Goal: Task Accomplishment & Management: Use online tool/utility

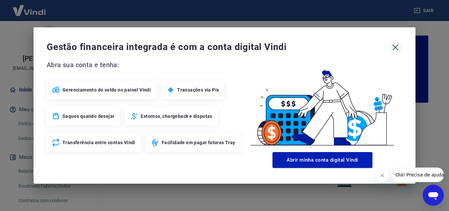
click at [394, 48] on icon "button" at bounding box center [395, 47] width 11 height 11
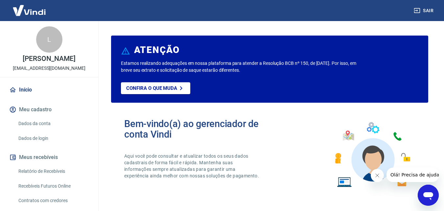
click at [43, 178] on link "Relatório de Recebíveis" at bounding box center [53, 170] width 75 height 13
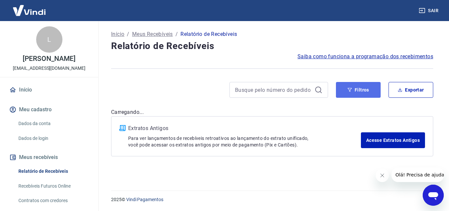
click at [346, 92] on button "Filtros" at bounding box center [358, 90] width 45 height 16
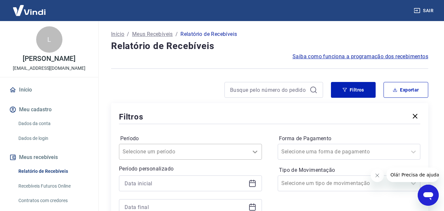
click at [256, 148] on icon at bounding box center [255, 152] width 8 height 8
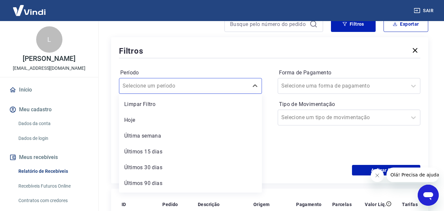
click at [286, 146] on div "Forma de Pagamento Selecione uma forma de pagamento Tipo de Movimentação Seleci…" at bounding box center [349, 111] width 143 height 89
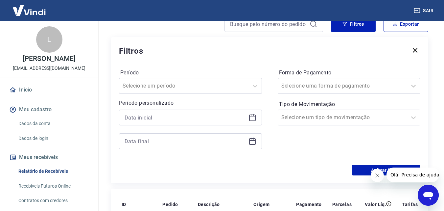
click at [250, 118] on icon at bounding box center [253, 117] width 8 height 8
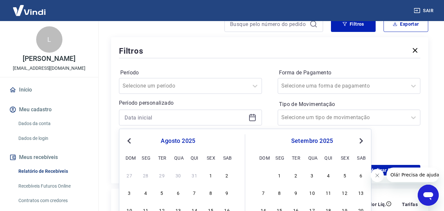
click at [130, 140] on span "Previous Month" at bounding box center [130, 141] width 0 height 8
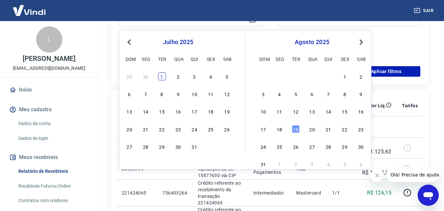
click at [162, 77] on div "1" at bounding box center [162, 76] width 8 height 8
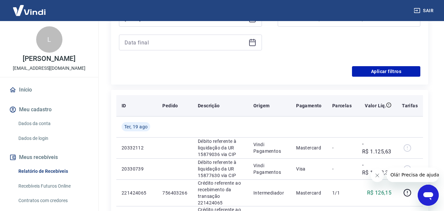
type input "[DATE]"
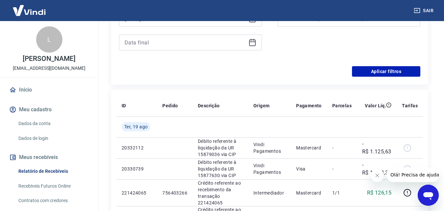
click at [250, 44] on icon at bounding box center [253, 42] width 8 height 8
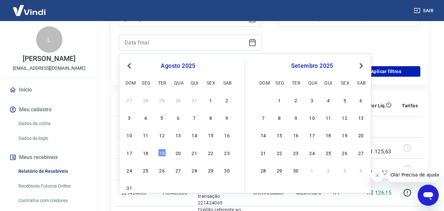
click at [125, 65] on button "Previous Month" at bounding box center [129, 66] width 8 height 8
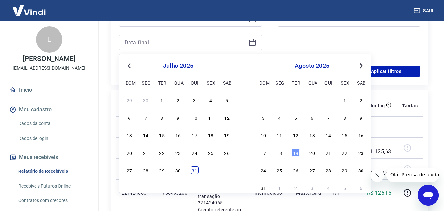
click at [191, 169] on div "31" at bounding box center [195, 170] width 8 height 8
type input "[DATE]"
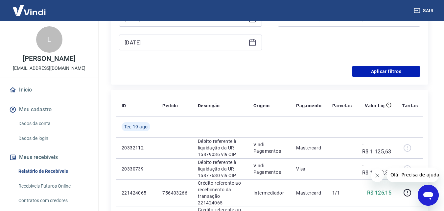
scroll to position [99, 0]
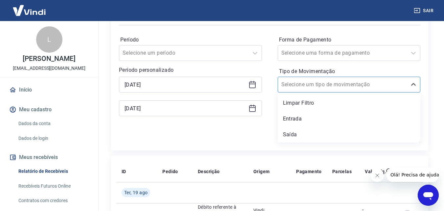
click at [333, 84] on input "Tipo de Movimentação" at bounding box center [315, 85] width 66 height 8
click at [290, 117] on div "Entrada" at bounding box center [349, 118] width 143 height 13
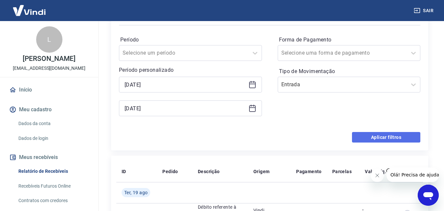
click at [385, 136] on button "Aplicar filtros" at bounding box center [386, 137] width 68 height 11
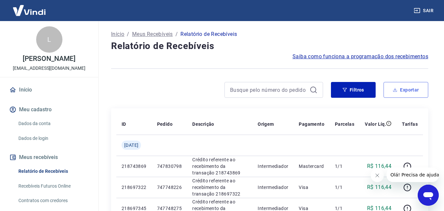
click at [404, 92] on button "Exportar" at bounding box center [406, 90] width 45 height 16
type input "[DATE]"
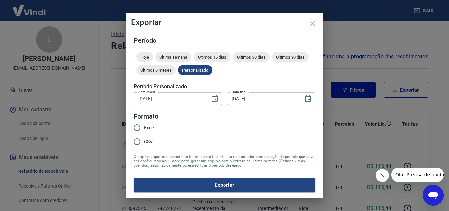
click at [139, 127] on input "Excel" at bounding box center [137, 128] width 14 height 14
radio input "true"
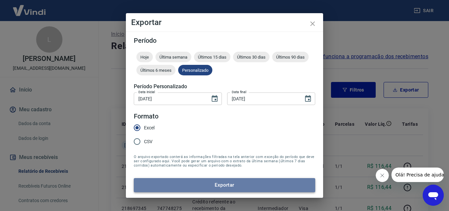
click at [205, 184] on button "Exportar" at bounding box center [225, 185] width 182 height 14
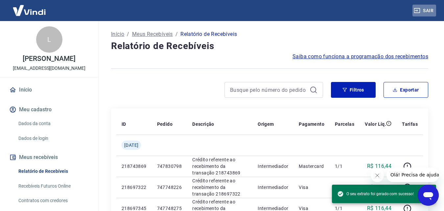
click at [427, 9] on button "Sair" at bounding box center [425, 11] width 24 height 12
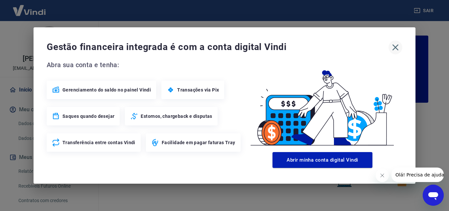
click at [394, 47] on icon "button" at bounding box center [395, 47] width 11 height 11
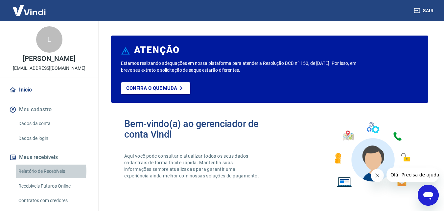
click at [49, 178] on link "Relatório de Recebíveis" at bounding box center [53, 170] width 75 height 13
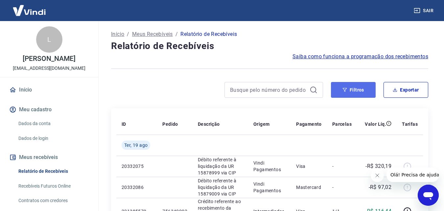
click at [345, 87] on icon "button" at bounding box center [345, 89] width 5 height 5
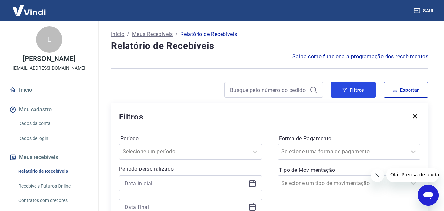
scroll to position [66, 0]
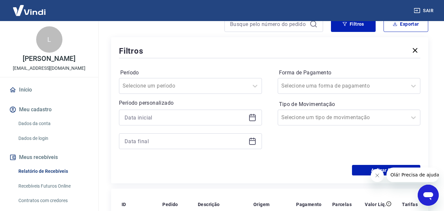
click at [251, 119] on icon at bounding box center [253, 117] width 8 height 8
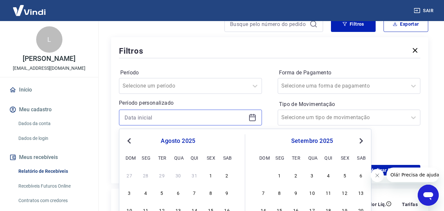
scroll to position [132, 0]
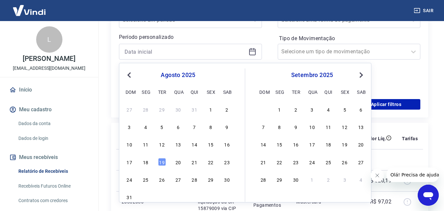
click at [130, 75] on span "Previous Month" at bounding box center [130, 75] width 0 height 8
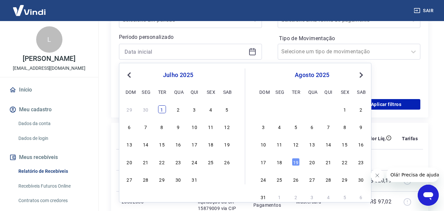
click at [162, 109] on div "1" at bounding box center [162, 109] width 8 height 8
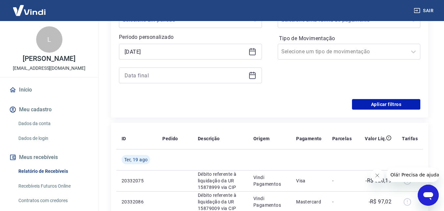
type input "[DATE]"
click at [255, 76] on icon at bounding box center [253, 75] width 8 height 8
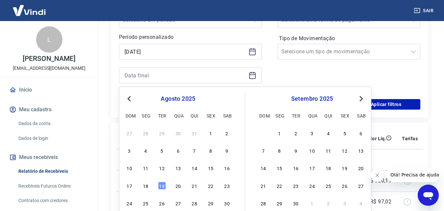
click at [130, 99] on span "Previous Month" at bounding box center [130, 99] width 0 height 8
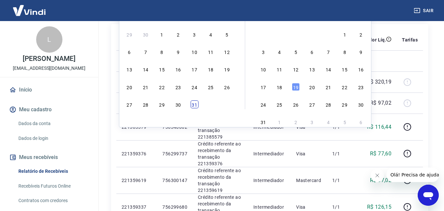
click at [191, 103] on div "31" at bounding box center [195, 104] width 8 height 8
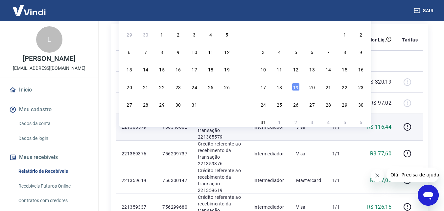
type input "[DATE]"
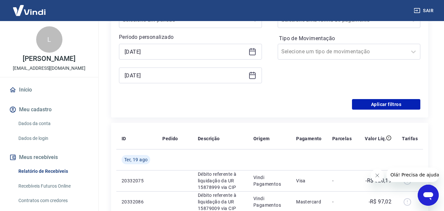
scroll to position [99, 0]
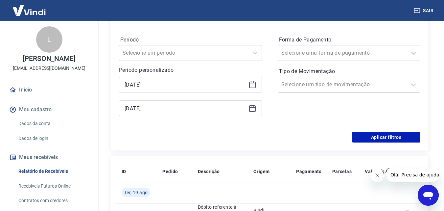
click at [303, 86] on input "Tipo de Movimentação" at bounding box center [315, 85] width 66 height 8
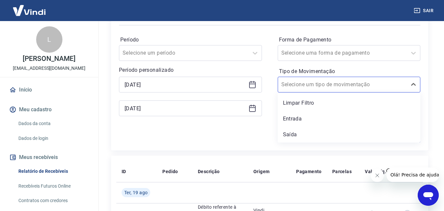
click at [298, 116] on div "Entrada" at bounding box center [349, 118] width 143 height 13
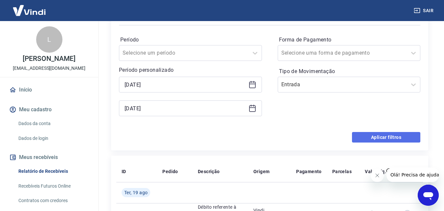
click at [367, 136] on button "Aplicar filtros" at bounding box center [386, 137] width 68 height 11
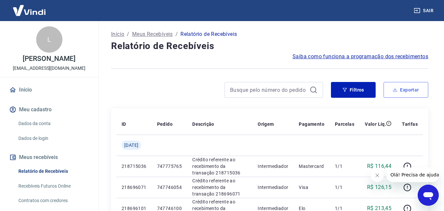
click at [408, 88] on button "Exportar" at bounding box center [406, 90] width 45 height 16
type input "[DATE]"
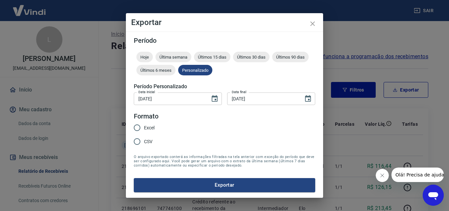
click at [137, 126] on input "Excel" at bounding box center [137, 128] width 14 height 14
radio input "true"
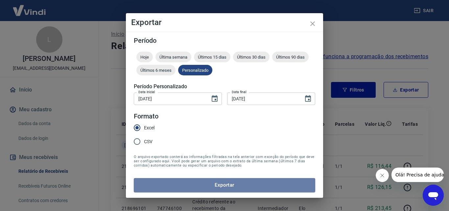
drag, startPoint x: 232, startPoint y: 184, endPoint x: 220, endPoint y: 160, distance: 26.6
click at [233, 184] on button "Exportar" at bounding box center [225, 185] width 182 height 14
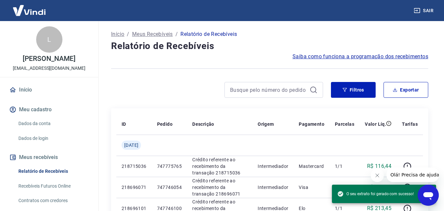
drag, startPoint x: 422, startPoint y: 10, endPoint x: 415, endPoint y: 12, distance: 7.0
click at [422, 10] on button "Sair" at bounding box center [425, 11] width 24 height 12
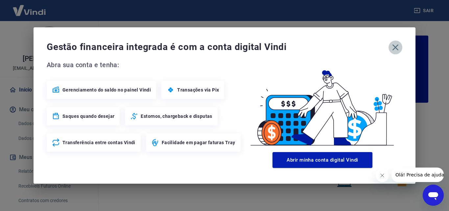
click at [395, 46] on icon "button" at bounding box center [396, 47] width 6 height 6
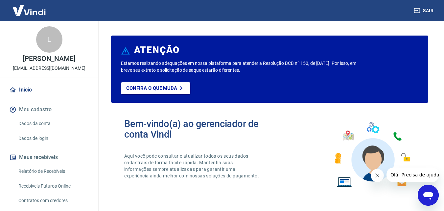
click at [47, 176] on link "Relatório de Recebíveis" at bounding box center [53, 170] width 75 height 13
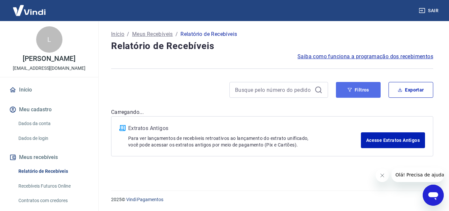
click at [347, 94] on button "Filtros" at bounding box center [358, 90] width 45 height 16
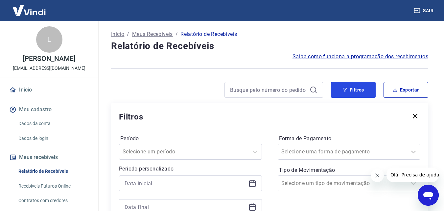
scroll to position [66, 0]
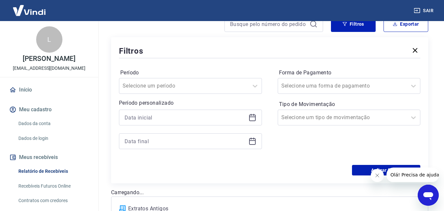
click at [254, 117] on icon at bounding box center [253, 117] width 8 height 8
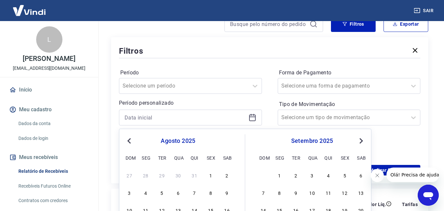
click at [130, 139] on span "Previous Month" at bounding box center [130, 141] width 0 height 8
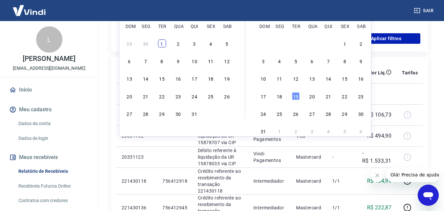
click at [161, 44] on div "1" at bounding box center [162, 43] width 8 height 8
type input "[DATE]"
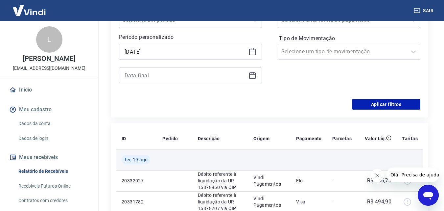
scroll to position [99, 0]
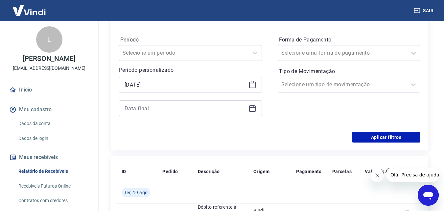
click at [253, 108] on icon at bounding box center [253, 108] width 8 height 8
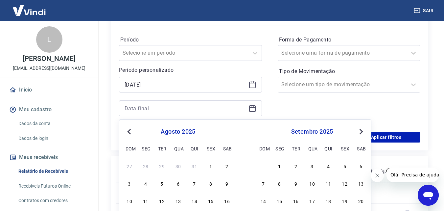
click at [130, 132] on span "Previous Month" at bounding box center [130, 132] width 0 height 8
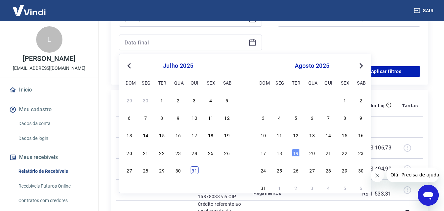
click at [196, 166] on div "31" at bounding box center [195, 170] width 8 height 8
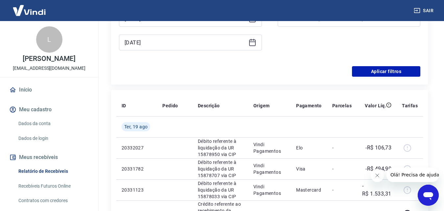
type input "[DATE]"
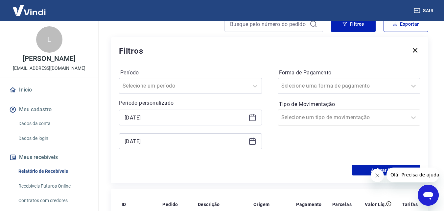
click at [306, 116] on input "Tipo de Movimentação" at bounding box center [315, 117] width 66 height 8
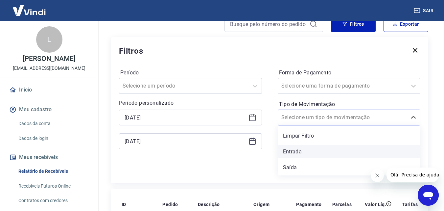
click at [291, 152] on div "Entrada" at bounding box center [349, 151] width 143 height 13
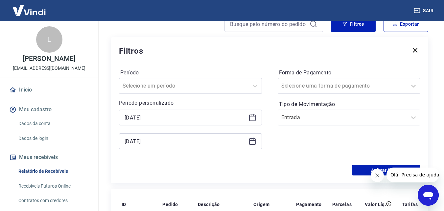
scroll to position [99, 0]
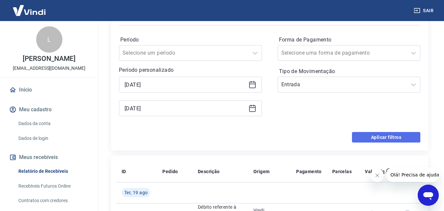
click at [379, 135] on button "Aplicar filtros" at bounding box center [386, 137] width 68 height 11
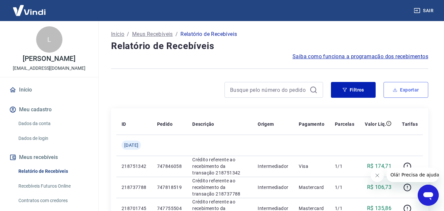
click at [412, 87] on button "Exportar" at bounding box center [406, 90] width 45 height 16
type input "[DATE]"
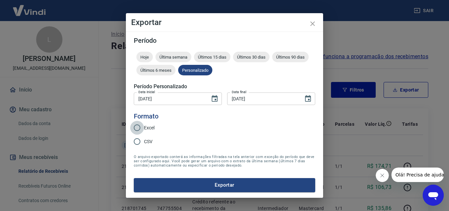
click at [137, 127] on input "Excel" at bounding box center [137, 128] width 14 height 14
radio input "true"
click at [223, 186] on button "Exportar" at bounding box center [225, 185] width 182 height 14
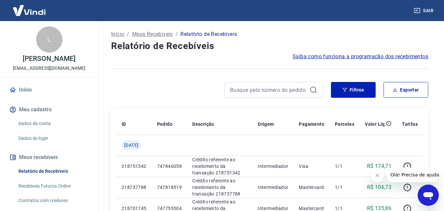
click at [433, 9] on button "Sair" at bounding box center [425, 11] width 24 height 12
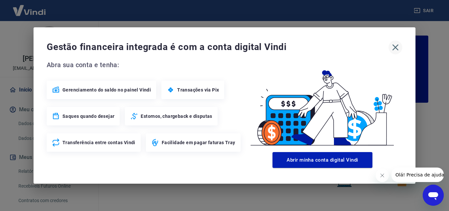
click at [394, 49] on icon "button" at bounding box center [396, 47] width 6 height 6
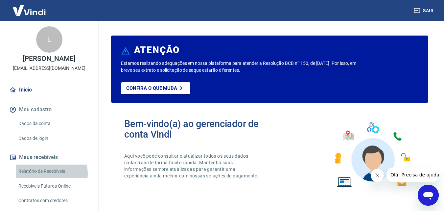
click at [51, 178] on link "Relatório de Recebíveis" at bounding box center [53, 170] width 75 height 13
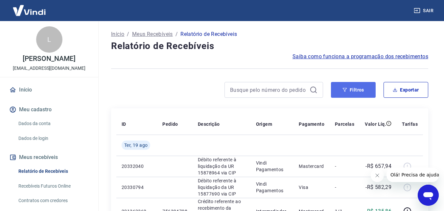
click at [354, 93] on button "Filtros" at bounding box center [353, 90] width 45 height 16
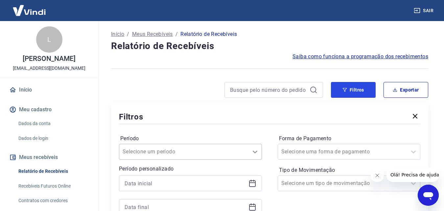
scroll to position [99, 0]
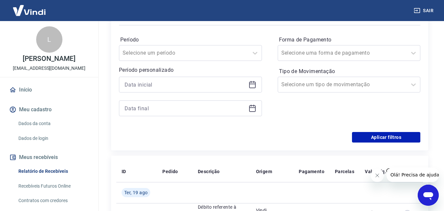
drag, startPoint x: 255, startPoint y: 85, endPoint x: 230, endPoint y: 90, distance: 25.4
click at [255, 85] on icon at bounding box center [253, 85] width 8 height 8
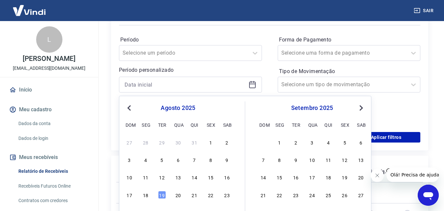
click at [130, 107] on span "Previous Month" at bounding box center [130, 108] width 0 height 8
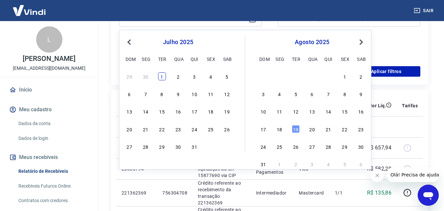
click at [164, 75] on div "1" at bounding box center [162, 76] width 8 height 8
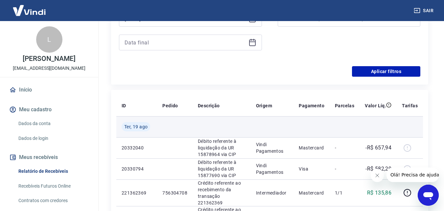
type input "[DATE]"
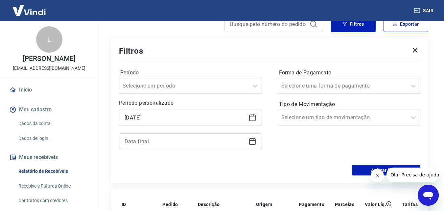
click at [250, 142] on icon at bounding box center [253, 141] width 8 height 8
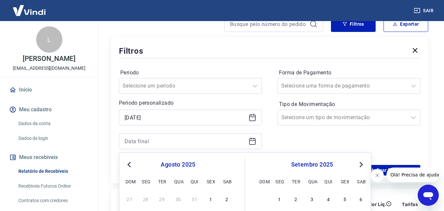
click at [130, 163] on span "Previous Month" at bounding box center [130, 165] width 0 height 8
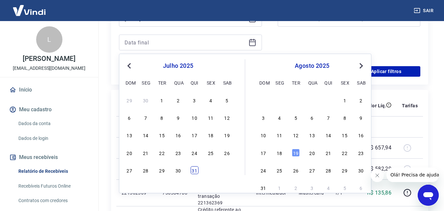
click at [192, 170] on div "31" at bounding box center [195, 170] width 8 height 8
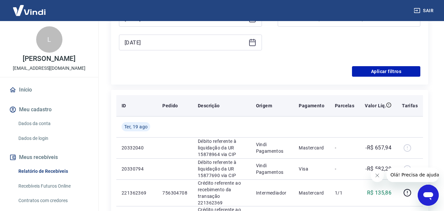
type input "[DATE]"
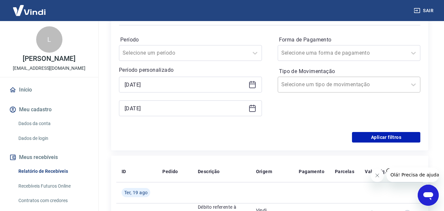
click at [301, 86] on input "Tipo de Movimentação" at bounding box center [315, 85] width 66 height 8
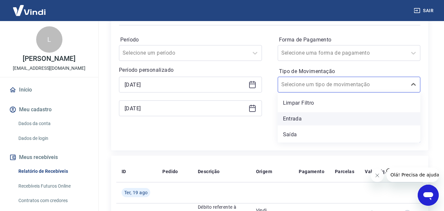
click at [290, 118] on div "Entrada" at bounding box center [349, 118] width 143 height 13
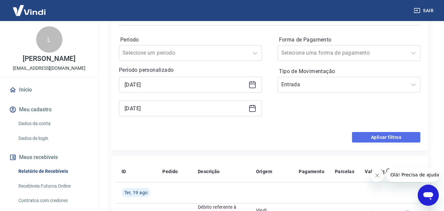
click at [374, 137] on button "Aplicar filtros" at bounding box center [386, 137] width 68 height 11
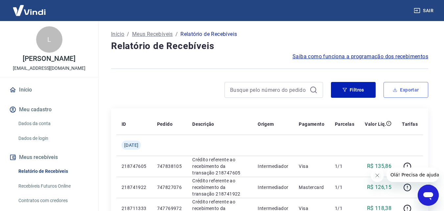
click at [405, 86] on button "Exportar" at bounding box center [406, 90] width 45 height 16
type input "[DATE]"
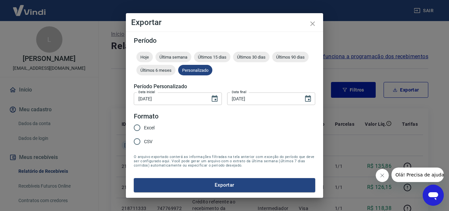
drag, startPoint x: 136, startPoint y: 129, endPoint x: 141, endPoint y: 131, distance: 5.1
click at [136, 129] on input "Excel" at bounding box center [137, 128] width 14 height 14
radio input "true"
click at [203, 187] on button "Exportar" at bounding box center [225, 185] width 182 height 14
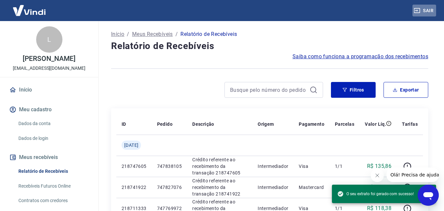
drag, startPoint x: 433, startPoint y: 11, endPoint x: 418, endPoint y: 14, distance: 14.7
click at [433, 12] on button "Sair" at bounding box center [425, 11] width 24 height 12
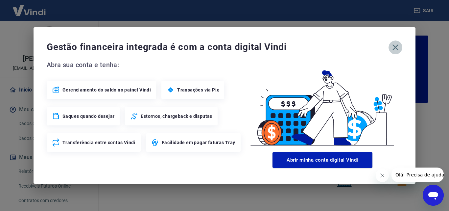
click at [392, 47] on icon "button" at bounding box center [395, 47] width 11 height 11
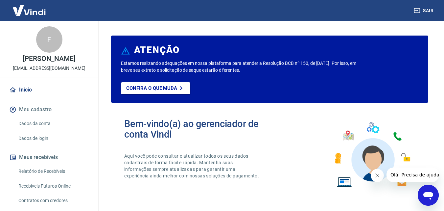
scroll to position [33, 0]
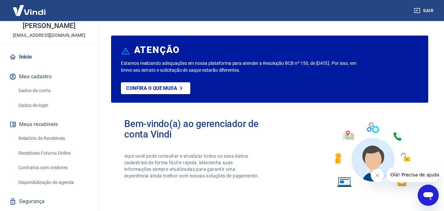
click at [50, 142] on link "Relatório de Recebíveis" at bounding box center [53, 138] width 75 height 13
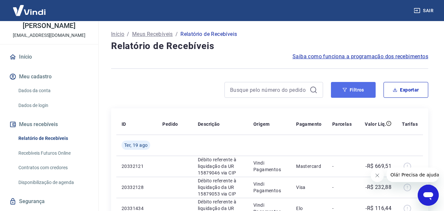
click at [361, 91] on button "Filtros" at bounding box center [353, 90] width 45 height 16
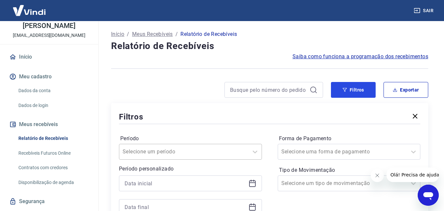
scroll to position [66, 0]
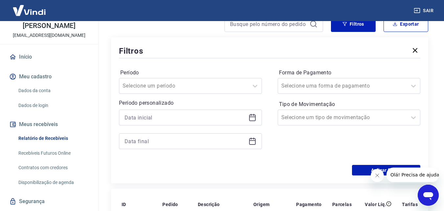
click at [251, 119] on icon at bounding box center [253, 117] width 8 height 8
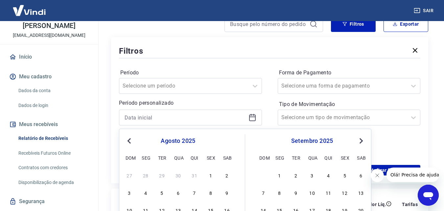
click at [130, 141] on span "Previous Month" at bounding box center [130, 141] width 0 height 8
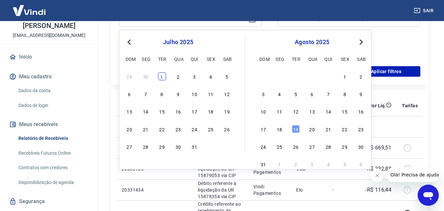
click at [162, 74] on div "1" at bounding box center [162, 76] width 8 height 8
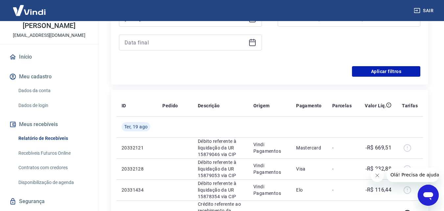
type input "[DATE]"
click at [255, 44] on icon at bounding box center [253, 42] width 8 height 8
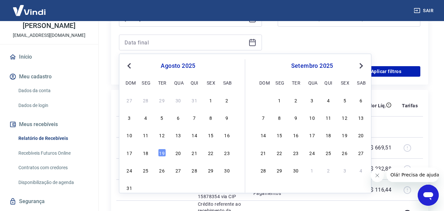
click at [128, 64] on button "Previous Month" at bounding box center [129, 66] width 8 height 8
drag, startPoint x: 191, startPoint y: 169, endPoint x: 241, endPoint y: 85, distance: 97.8
click at [192, 169] on div "31" at bounding box center [195, 170] width 8 height 8
type input "[DATE]"
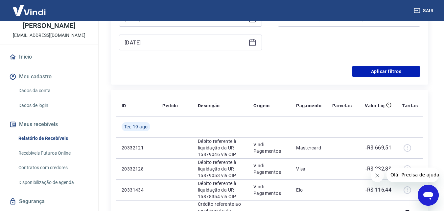
scroll to position [99, 0]
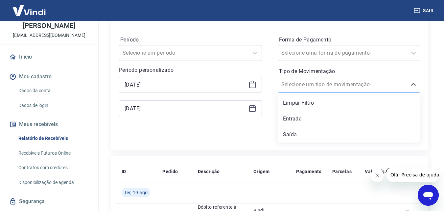
click at [298, 82] on input "Tipo de Movimentação" at bounding box center [315, 85] width 66 height 8
click at [293, 118] on div "Entrada" at bounding box center [349, 118] width 143 height 13
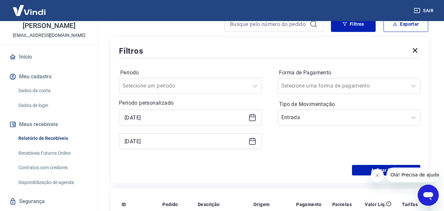
scroll to position [164, 0]
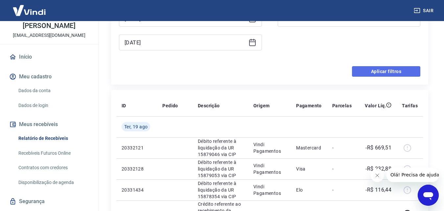
click at [387, 71] on button "Aplicar filtros" at bounding box center [386, 71] width 68 height 11
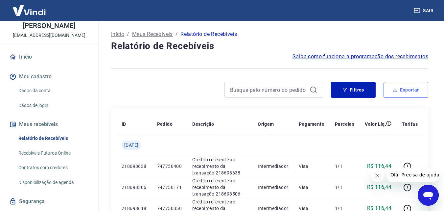
click at [414, 90] on button "Exportar" at bounding box center [406, 90] width 45 height 16
type input "[DATE]"
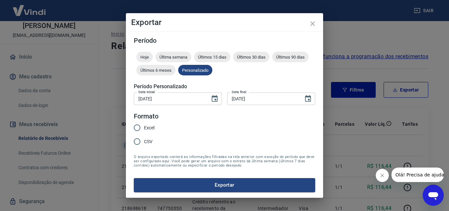
click at [135, 127] on input "Excel" at bounding box center [137, 128] width 14 height 14
radio input "true"
click at [202, 184] on button "Exportar" at bounding box center [225, 185] width 182 height 14
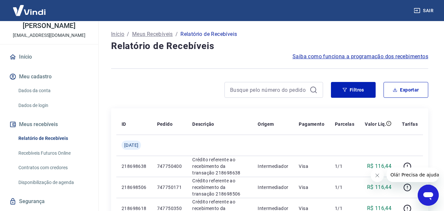
click at [422, 8] on button "Sair" at bounding box center [425, 11] width 24 height 12
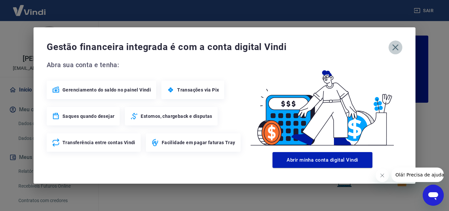
click at [396, 48] on icon "button" at bounding box center [395, 47] width 11 height 11
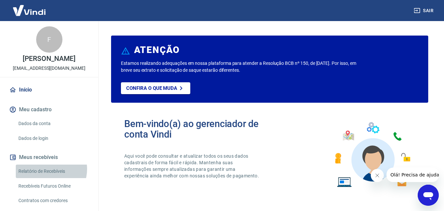
click at [47, 176] on link "Relatório de Recebíveis" at bounding box center [53, 170] width 75 height 13
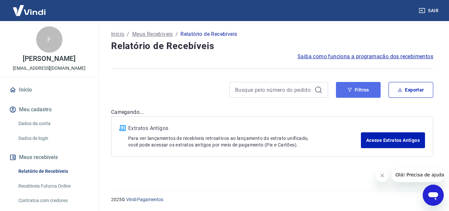
click at [354, 88] on button "Filtros" at bounding box center [358, 90] width 45 height 16
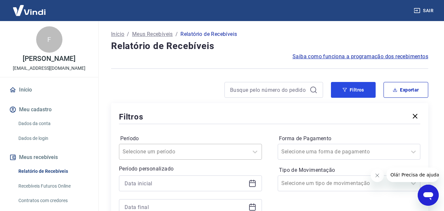
scroll to position [66, 0]
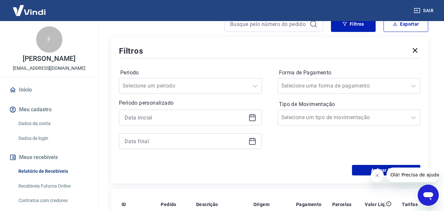
click at [254, 116] on icon at bounding box center [253, 117] width 8 height 8
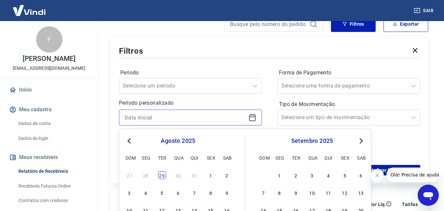
scroll to position [99, 0]
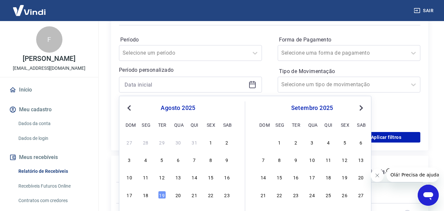
click at [133, 109] on button "Previous Month" at bounding box center [129, 108] width 8 height 8
click at [161, 141] on div "1" at bounding box center [162, 142] width 8 height 8
type input "[DATE]"
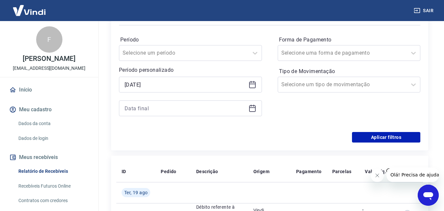
click at [255, 109] on icon at bounding box center [253, 108] width 8 height 8
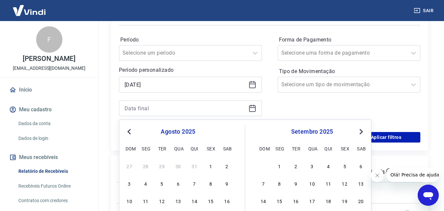
click at [130, 134] on button "Previous Month" at bounding box center [129, 132] width 8 height 8
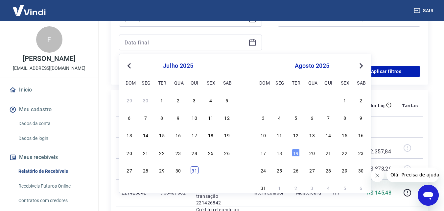
click at [193, 171] on div "31" at bounding box center [195, 170] width 8 height 8
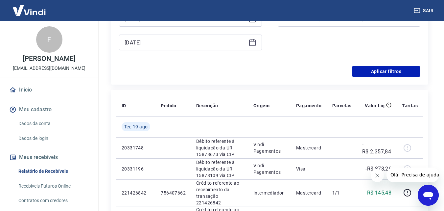
type input "[DATE]"
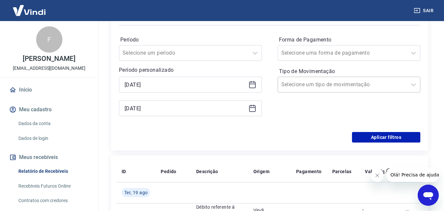
click at [314, 87] on input "Tipo de Movimentação" at bounding box center [315, 85] width 66 height 8
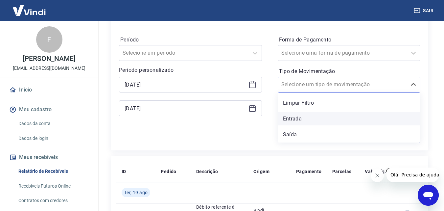
click at [294, 113] on div "Entrada" at bounding box center [349, 118] width 143 height 13
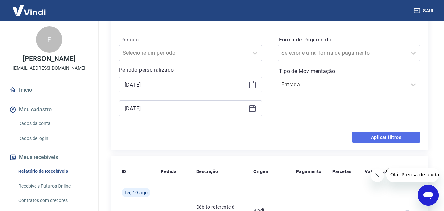
click at [379, 133] on button "Aplicar filtros" at bounding box center [386, 137] width 68 height 11
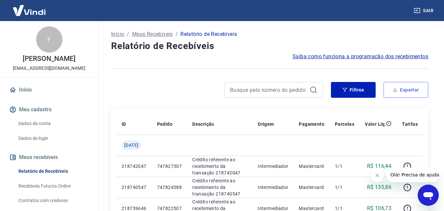
click at [400, 89] on button "Exportar" at bounding box center [406, 90] width 45 height 16
type input "[DATE]"
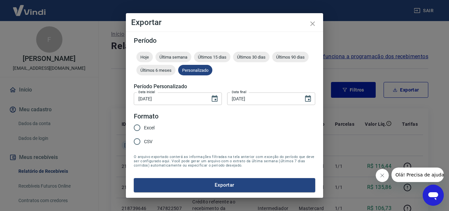
click at [138, 126] on input "Excel" at bounding box center [137, 128] width 14 height 14
radio input "true"
click at [231, 188] on button "Exportar" at bounding box center [225, 185] width 182 height 14
